Goal: Book appointment/travel/reservation

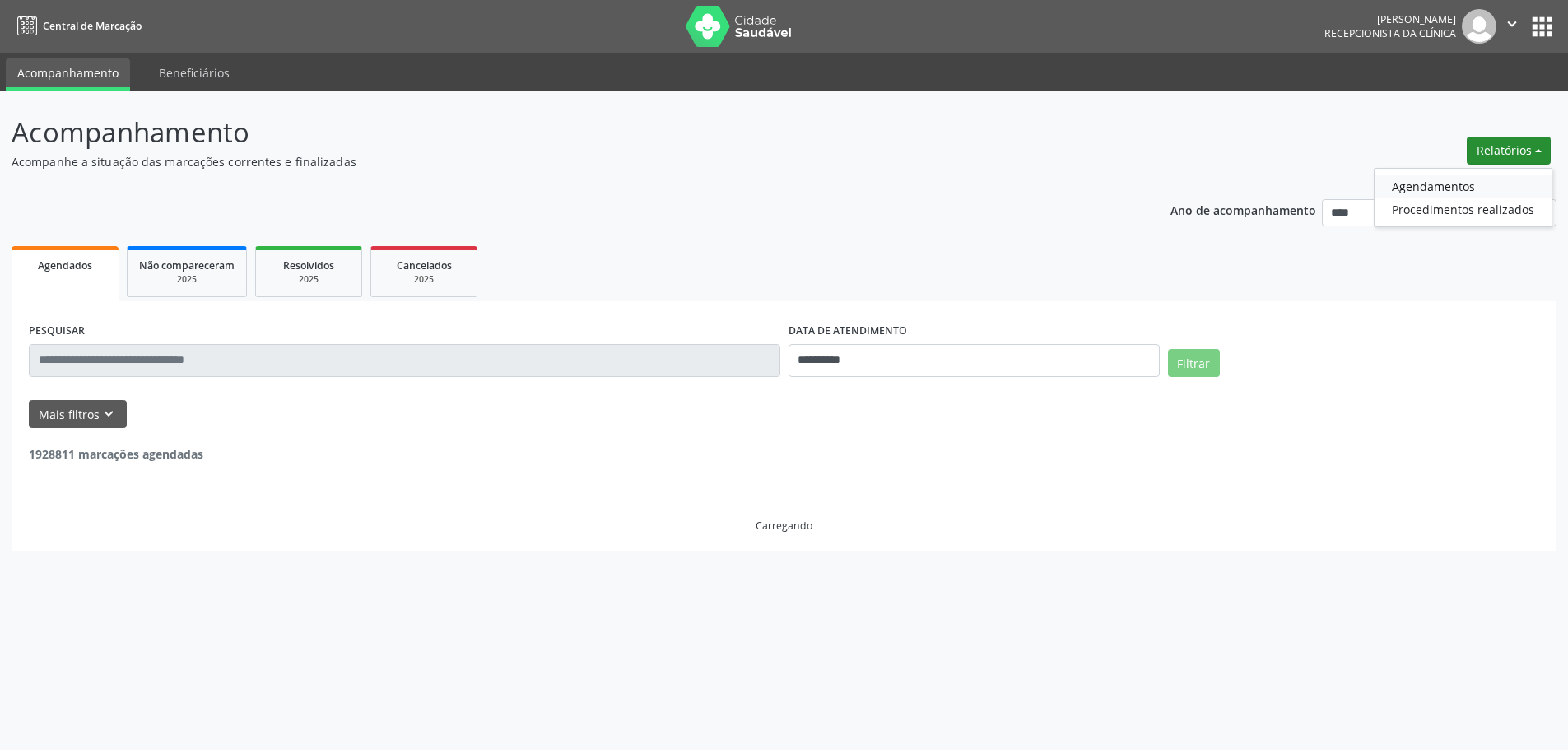
click at [1463, 183] on link "Agendamentos" at bounding box center [1463, 186] width 177 height 23
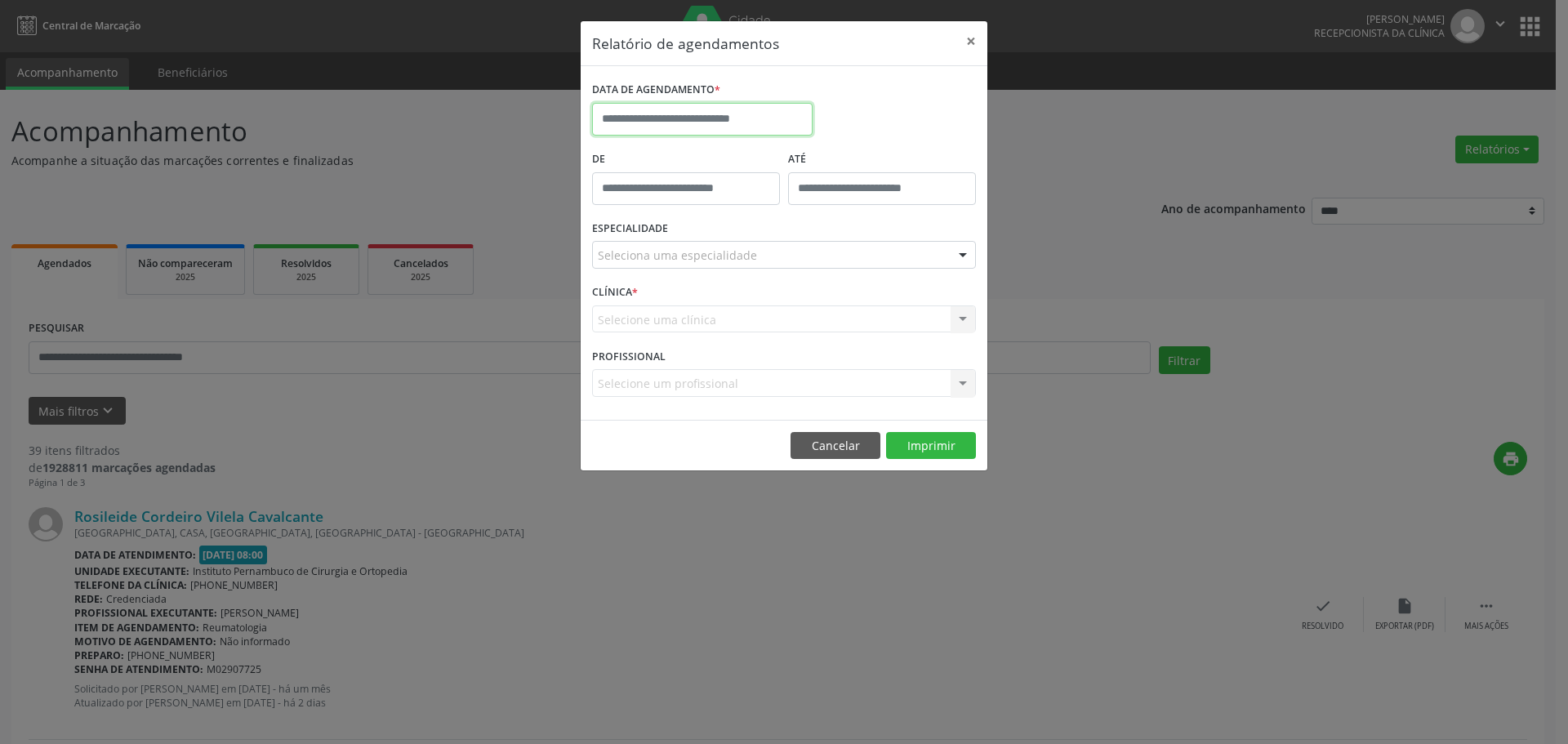
click at [717, 126] on input "text" at bounding box center [702, 119] width 221 height 33
click at [817, 159] on span at bounding box center [829, 151] width 28 height 28
select select "*"
click at [719, 268] on span "15" at bounding box center [717, 270] width 32 height 32
type input "**********"
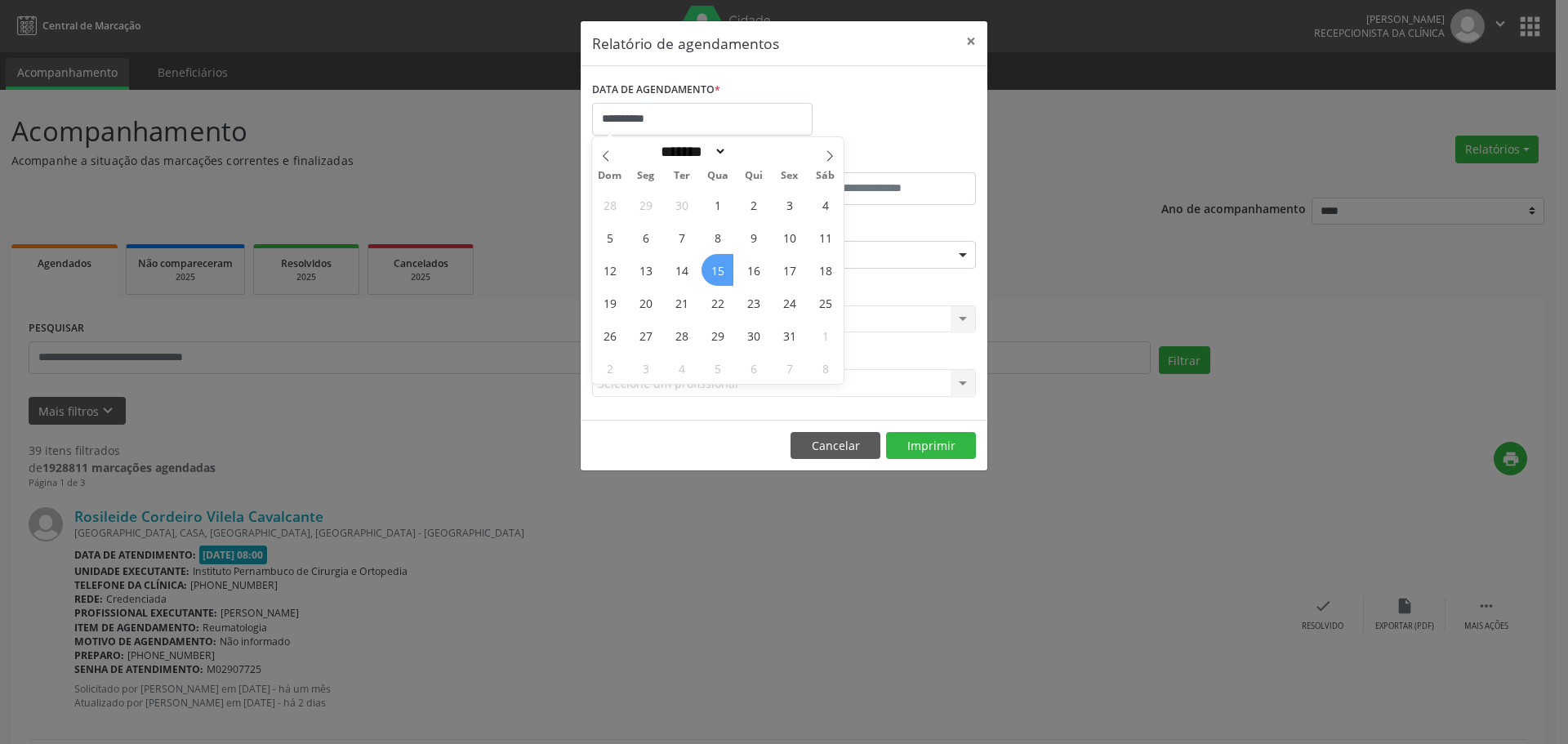
click at [719, 268] on span "15" at bounding box center [717, 270] width 32 height 32
click at [729, 271] on div "ESPECIALIDADE Seleciona uma especialidade Todas as especialidades Alergologia A…" at bounding box center [784, 248] width 392 height 64
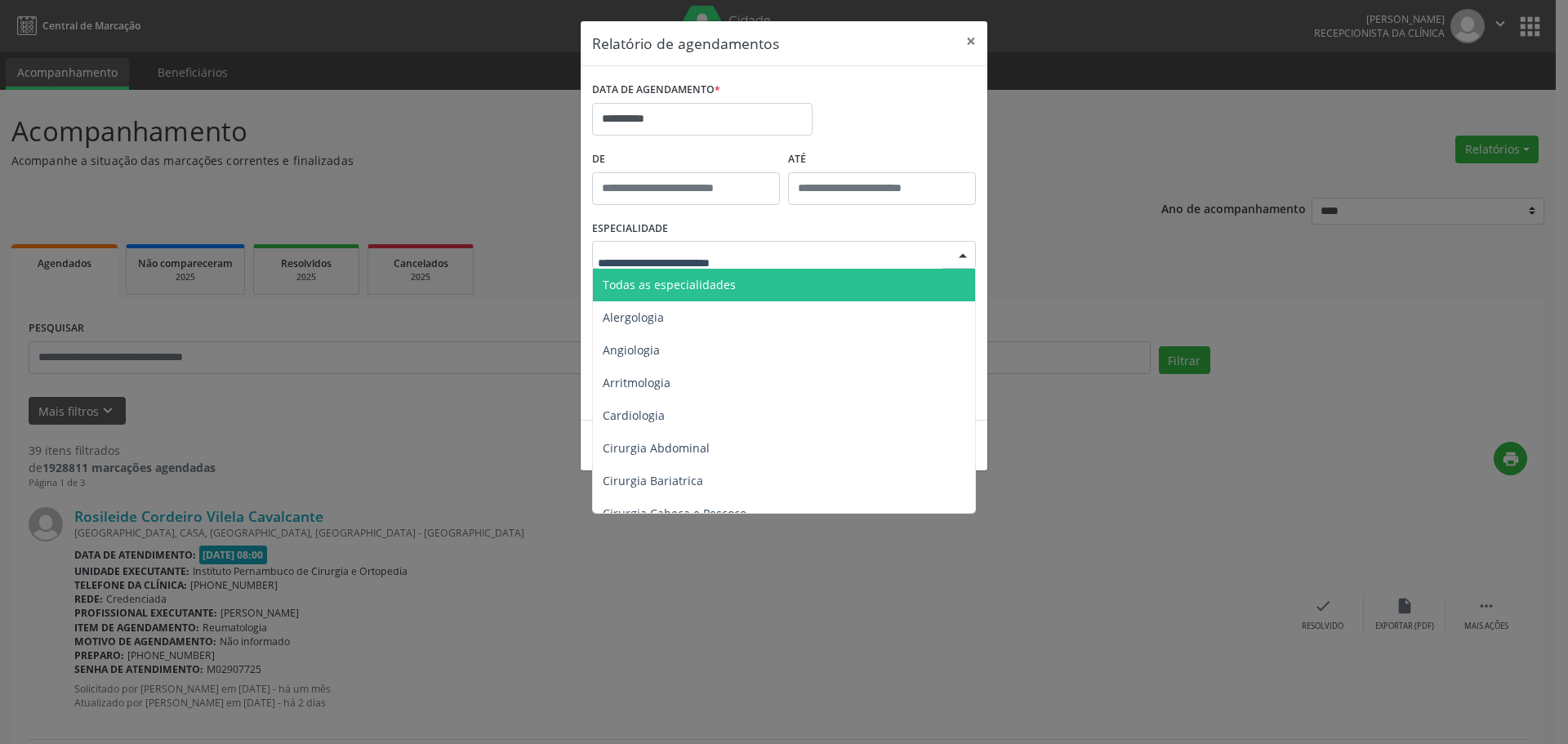
click at [736, 289] on span "Todas as especialidades" at bounding box center [785, 284] width 385 height 33
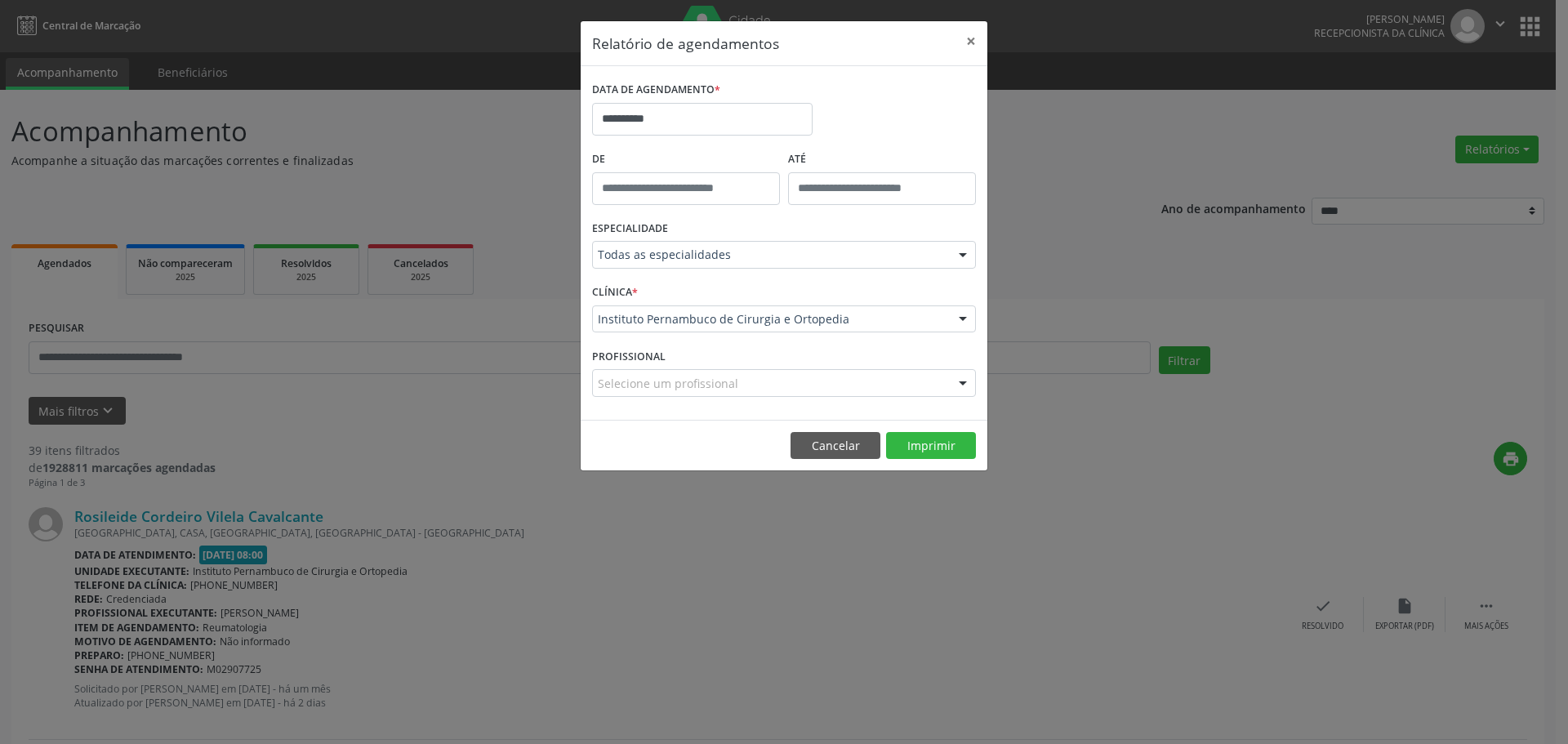
click at [920, 429] on footer "Cancelar Imprimir" at bounding box center [784, 444] width 407 height 51
click at [914, 446] on button "Imprimir" at bounding box center [931, 445] width 90 height 28
